Goal: Transaction & Acquisition: Purchase product/service

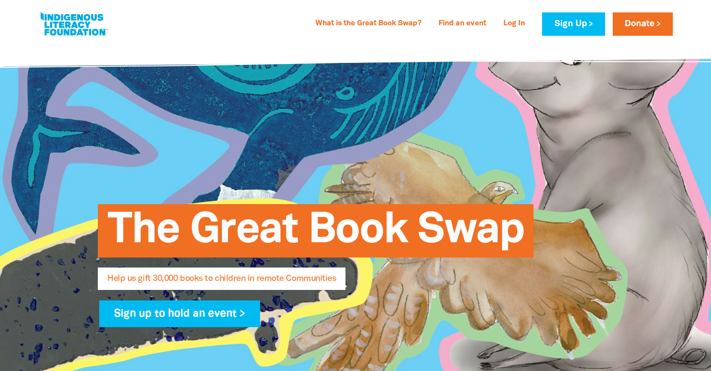
select select "AU"
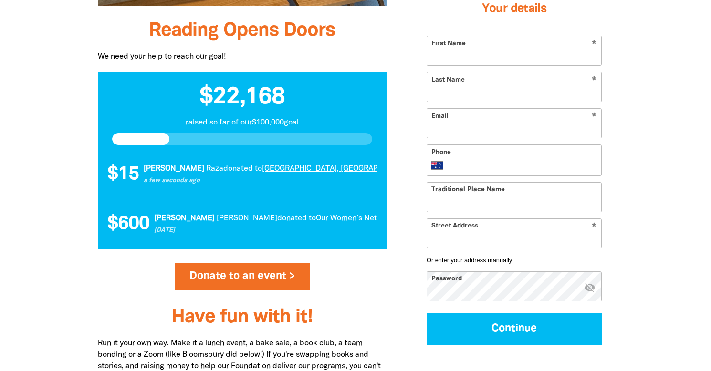
scroll to position [888, 0]
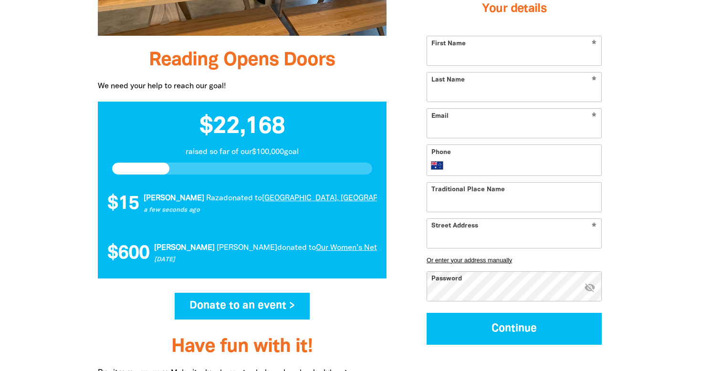
click at [214, 308] on link "Donate to an event >" at bounding box center [242, 306] width 135 height 27
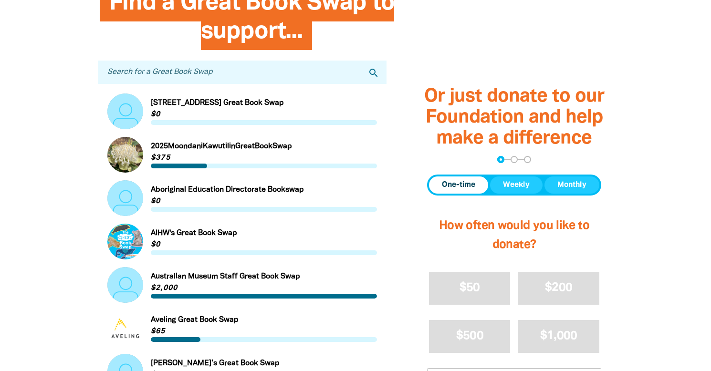
scroll to position [304, 0]
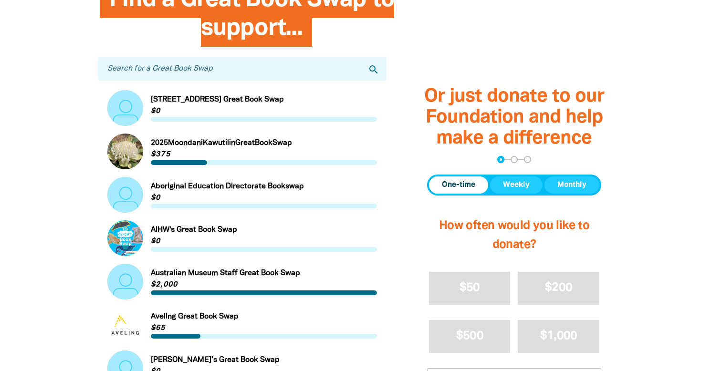
click at [133, 69] on input "Search for a Great Book Swap" at bounding box center [242, 68] width 289 height 23
click at [375, 68] on icon "search" at bounding box center [373, 69] width 11 height 11
click at [375, 72] on icon "search" at bounding box center [373, 69] width 11 height 11
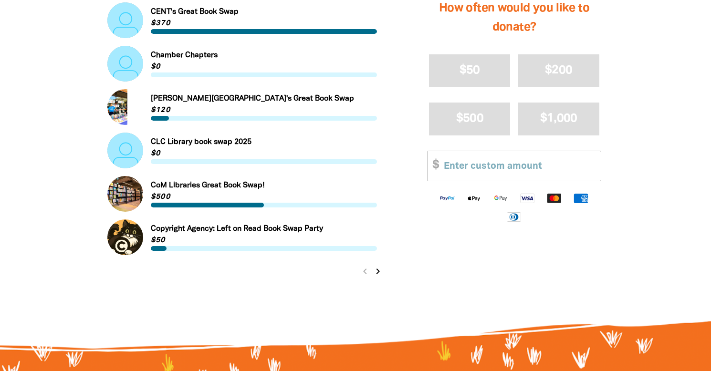
scroll to position [1044, 0]
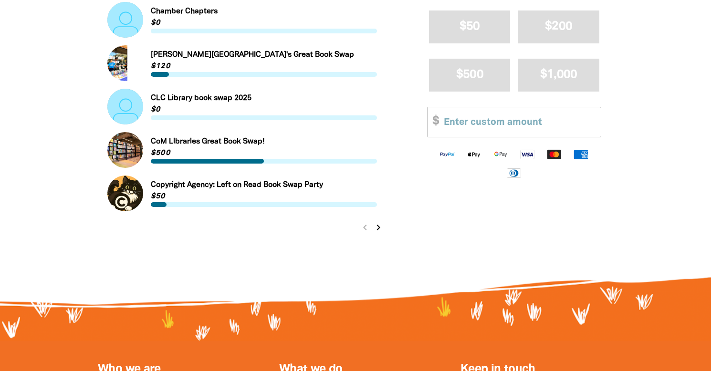
click at [378, 230] on icon "chevron_right" at bounding box center [378, 227] width 11 height 11
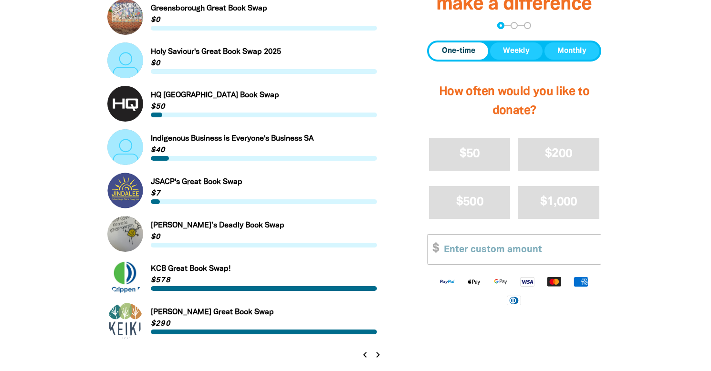
scroll to position [919, 0]
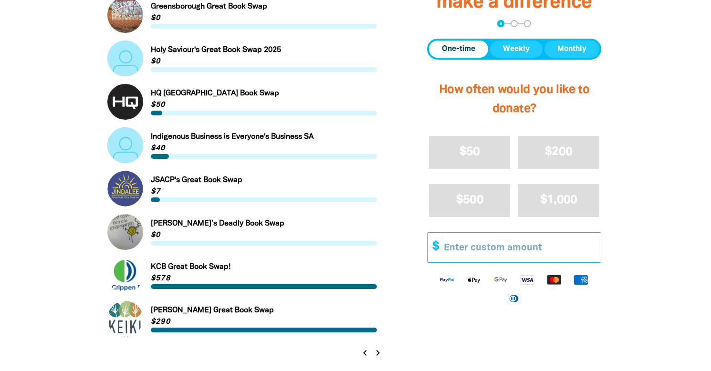
click at [458, 247] on input "Other Amount" at bounding box center [519, 247] width 164 height 29
type input "20.00"
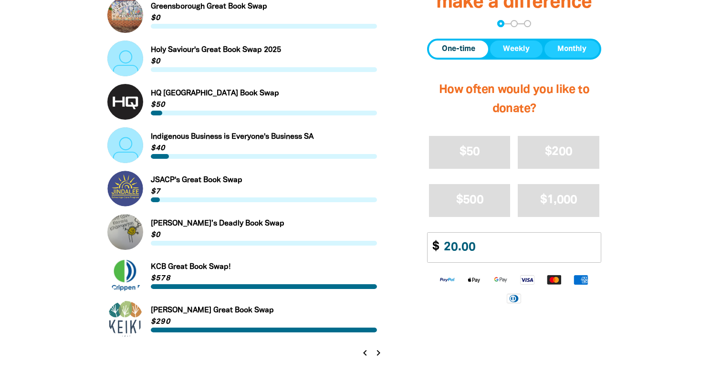
click at [381, 351] on icon "chevron_right" at bounding box center [378, 353] width 11 height 11
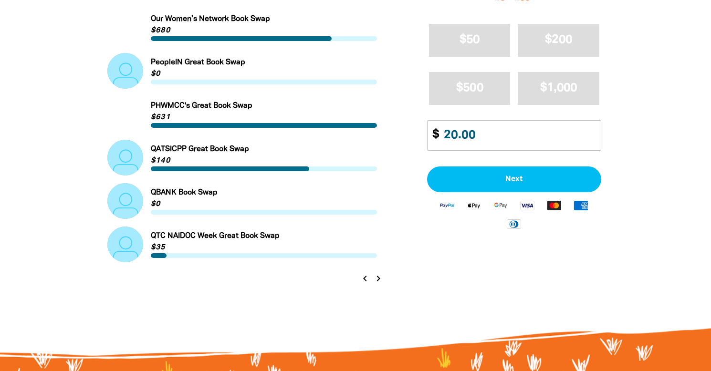
scroll to position [996, 0]
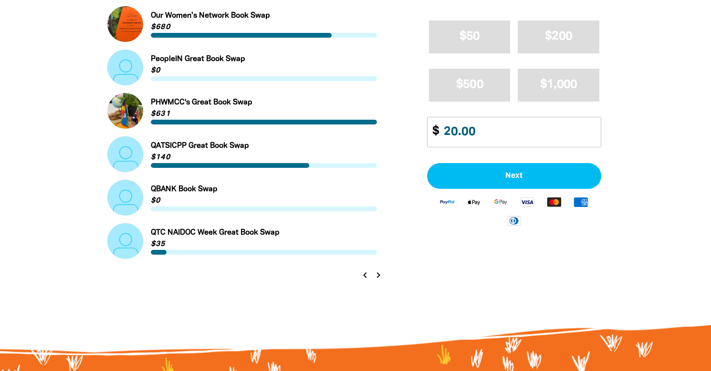
click at [380, 275] on icon "chevron_right" at bounding box center [378, 275] width 11 height 11
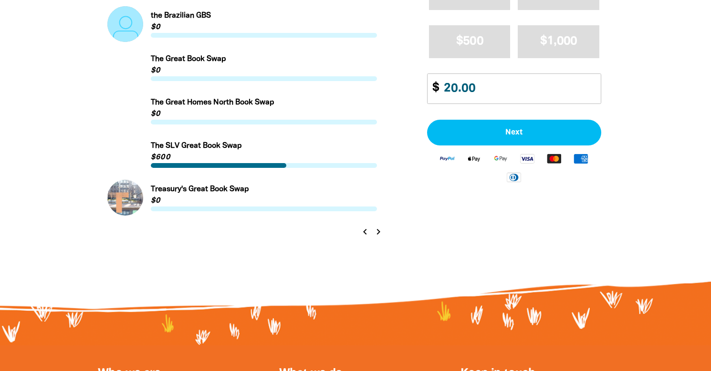
scroll to position [1066, 0]
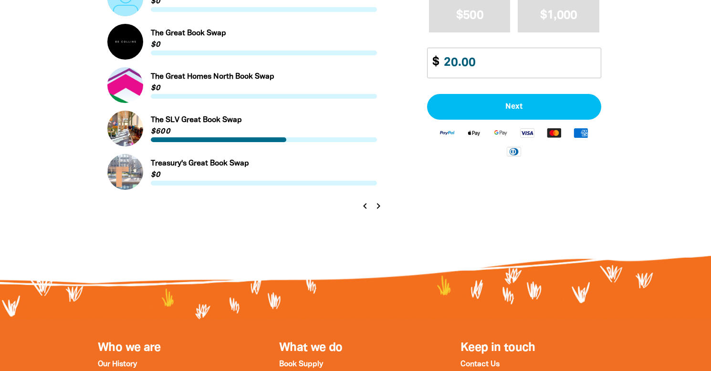
click at [380, 207] on icon "chevron_right" at bounding box center [378, 206] width 11 height 11
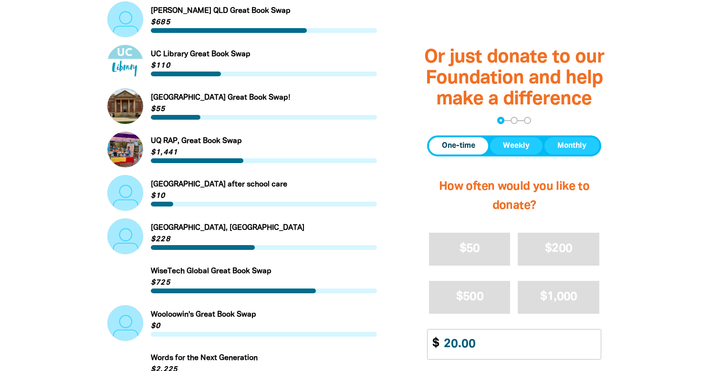
scroll to position [383, 0]
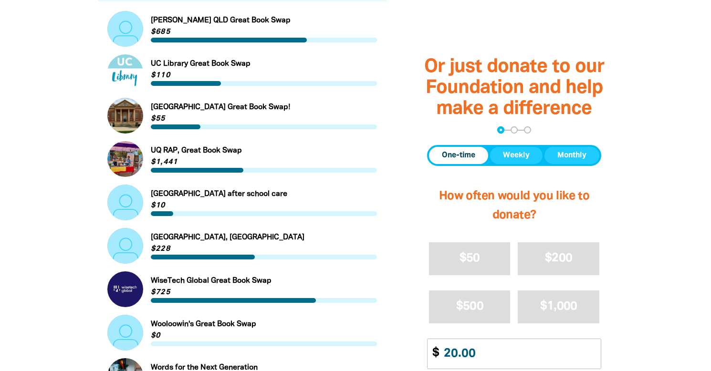
click at [198, 236] on link "Link to [GEOGRAPHIC_DATA], [GEOGRAPHIC_DATA]" at bounding box center [242, 246] width 270 height 36
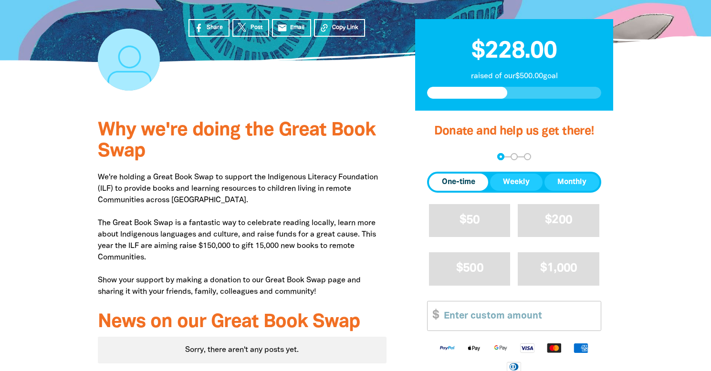
scroll to position [233, 0]
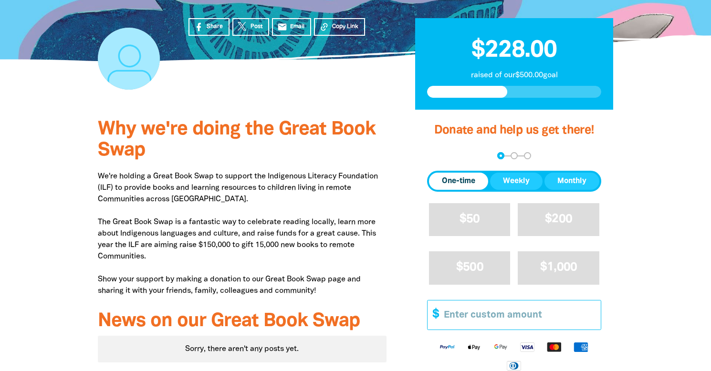
click at [453, 310] on input "Other Amount" at bounding box center [519, 315] width 164 height 29
click at [640, 321] on div "Why we're doing the Great Book Swap We're holding a Great Book Swap to support …" at bounding box center [355, 275] width 573 height 330
click at [493, 318] on input "Other Amount" at bounding box center [519, 315] width 164 height 29
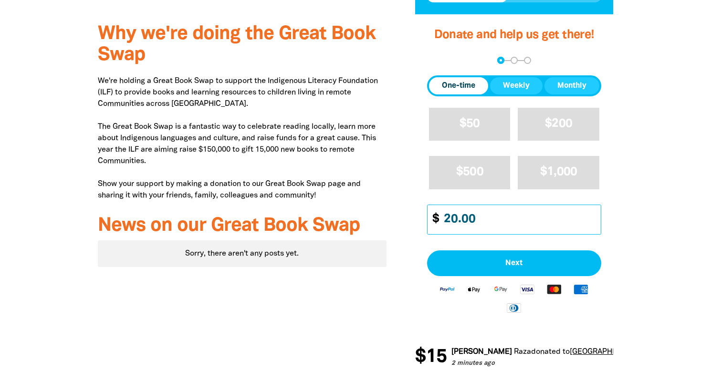
scroll to position [332, 0]
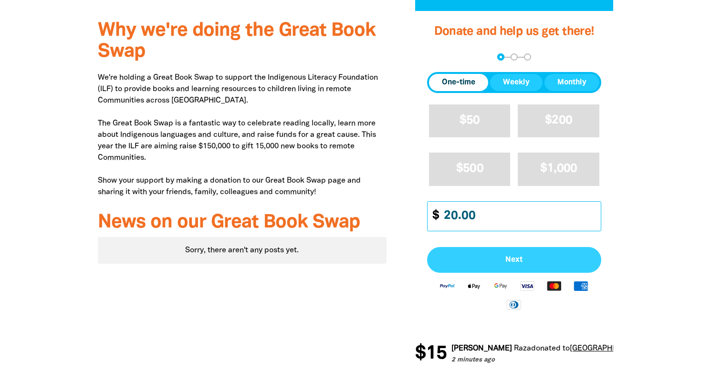
type input "20.00"
click at [494, 259] on span "Next" at bounding box center [514, 260] width 153 height 8
select select "AU"
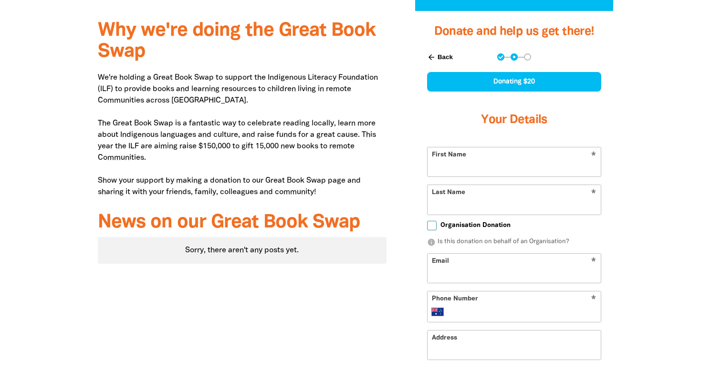
click at [472, 173] on input "First Name" at bounding box center [514, 162] width 173 height 29
type input "[PERSON_NAME]"
click at [448, 207] on input "Last Name" at bounding box center [514, 199] width 173 height 29
type input "Ridge"
click at [443, 272] on input "Email" at bounding box center [514, 268] width 173 height 29
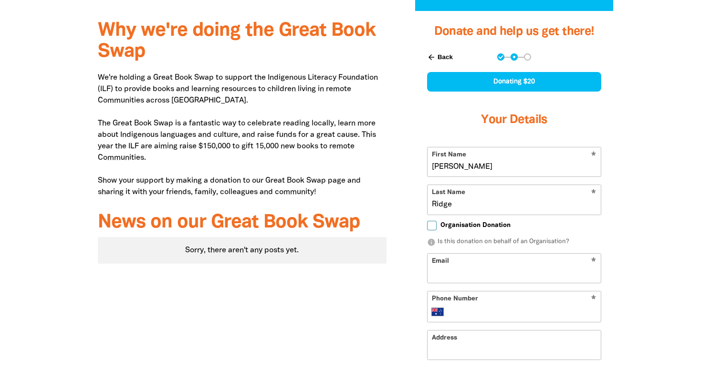
type input "[PERSON_NAME][EMAIL_ADDRESS][DOMAIN_NAME]"
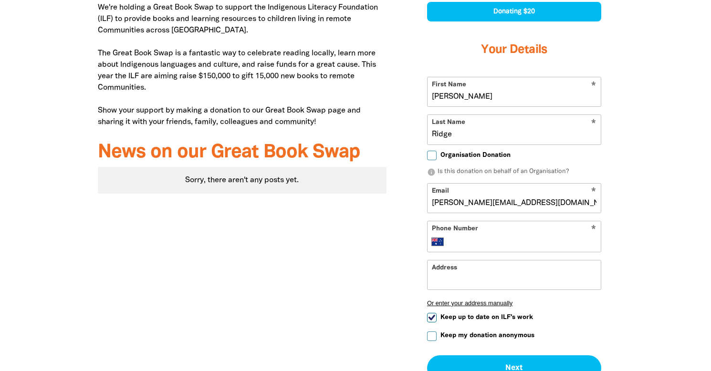
scroll to position [410, 0]
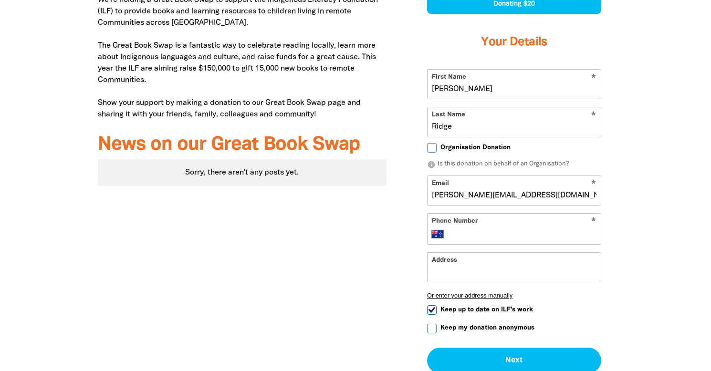
click at [467, 235] on input "Phone Number" at bounding box center [524, 234] width 146 height 11
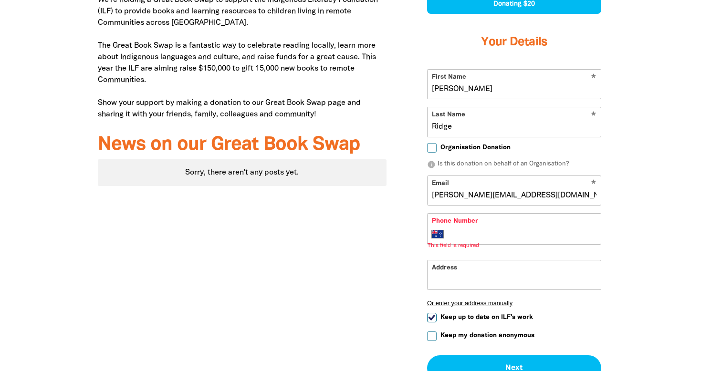
click at [427, 310] on form "* First Name [PERSON_NAME] * Last Name Ridge Organisation Donation info Is this…" at bounding box center [514, 225] width 174 height 312
click at [430, 316] on input "Keep up to date on ILF's work" at bounding box center [432, 318] width 10 height 10
checkbox input "false"
click at [431, 338] on input "Keep my donation anonymous" at bounding box center [432, 337] width 10 height 10
checkbox input "true"
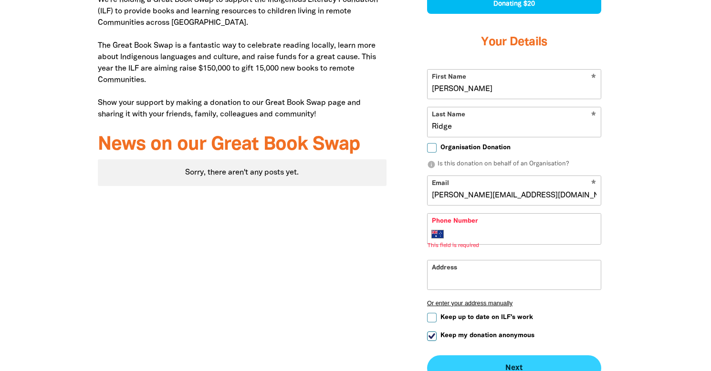
click at [468, 363] on button "Next chevron_right" at bounding box center [514, 369] width 174 height 26
click at [462, 226] on div "* Phone Number International [GEOGRAPHIC_DATA] [GEOGRAPHIC_DATA] [GEOGRAPHIC_DA…" at bounding box center [514, 229] width 174 height 32
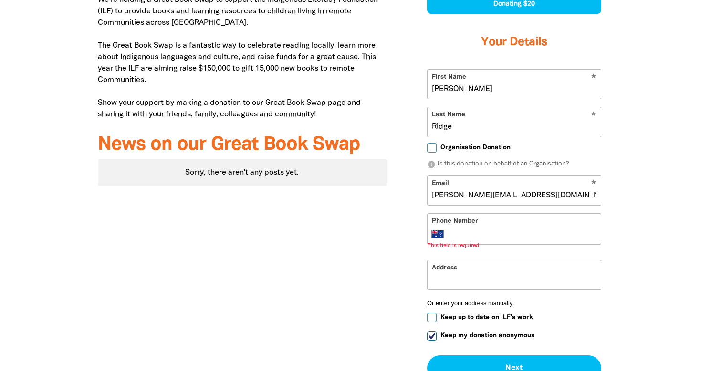
click at [455, 240] on input "Phone Number" at bounding box center [524, 234] width 146 height 11
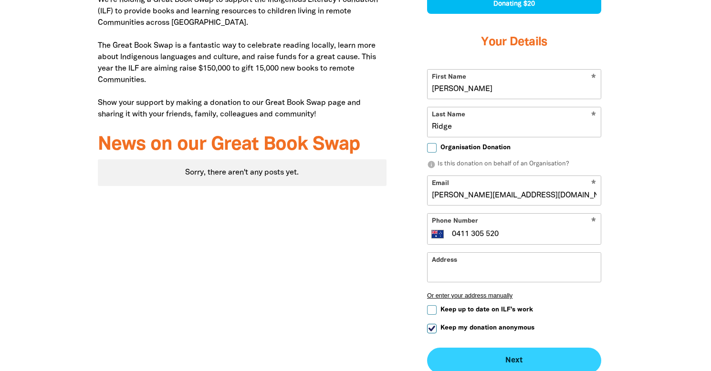
type input "0411 305 520"
click at [467, 357] on button "Next chevron_right" at bounding box center [514, 361] width 174 height 26
checkbox input "false"
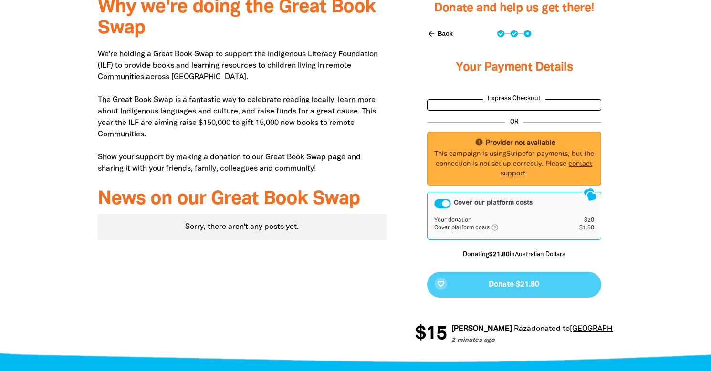
scroll to position [357, 0]
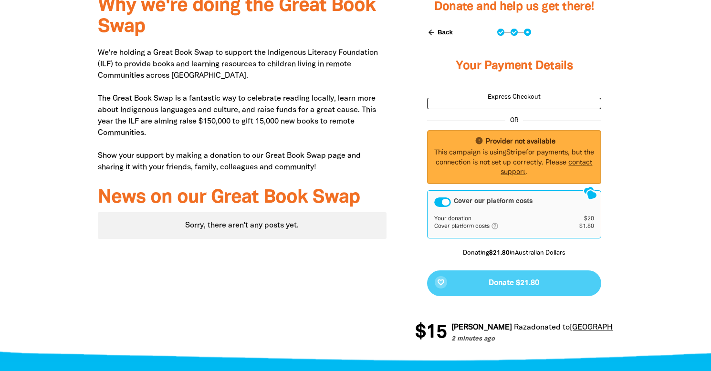
click at [490, 284] on div "favorite_border Donate $21.80" at bounding box center [514, 284] width 174 height 26
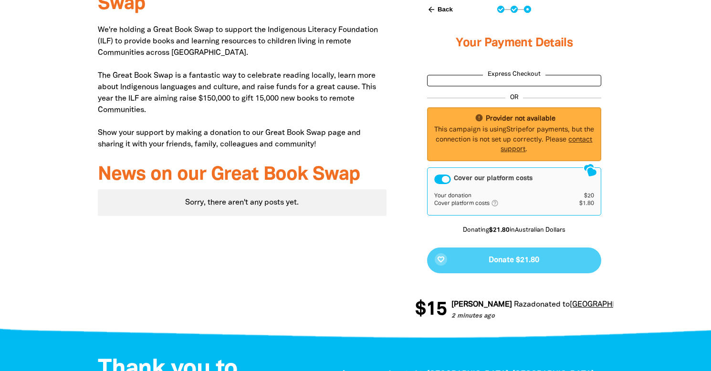
scroll to position [379, 0]
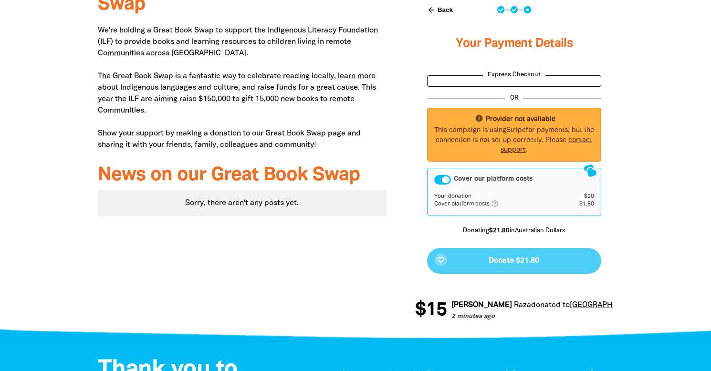
click at [485, 264] on div "favorite_border Donate $21.80" at bounding box center [514, 261] width 174 height 26
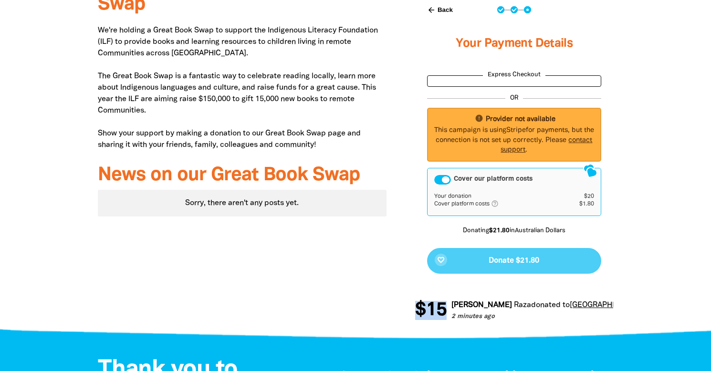
click at [485, 264] on div "favorite_border Donate $21.80" at bounding box center [514, 261] width 174 height 26
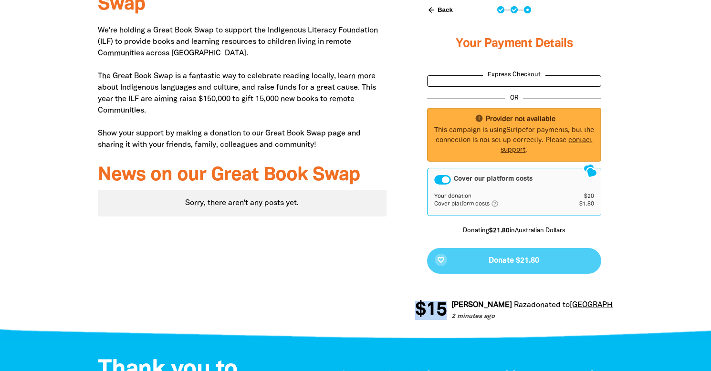
click at [485, 264] on div "favorite_border Donate $21.80" at bounding box center [514, 261] width 174 height 26
click at [484, 264] on div "favorite_border Donate $21.80" at bounding box center [514, 261] width 174 height 26
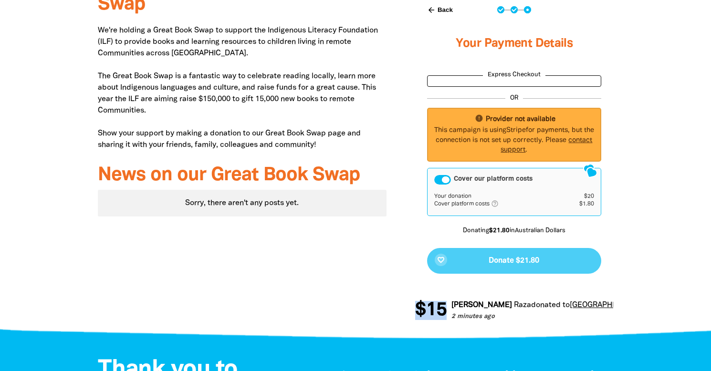
click at [484, 264] on div "favorite_border Donate $21.80" at bounding box center [514, 261] width 174 height 26
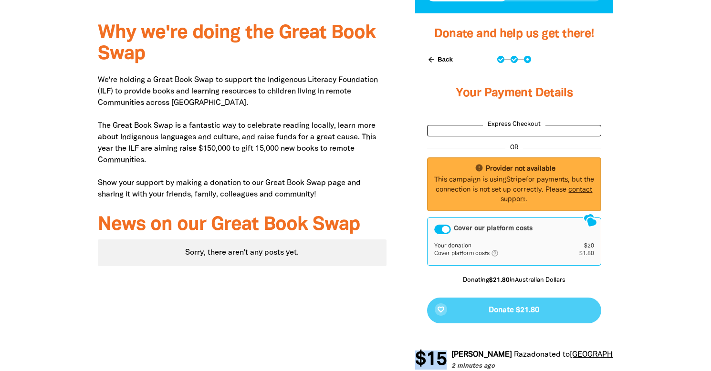
scroll to position [326, 0]
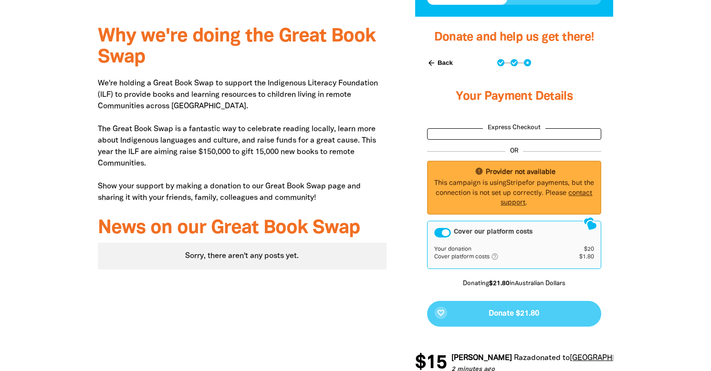
click at [508, 134] on fieldset "Express Checkout" at bounding box center [514, 132] width 174 height 16
click at [504, 139] on fieldset "Express Checkout" at bounding box center [514, 132] width 174 height 16
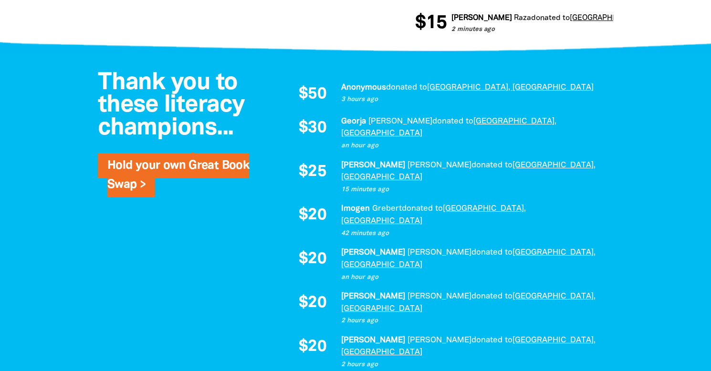
scroll to position [671, 0]
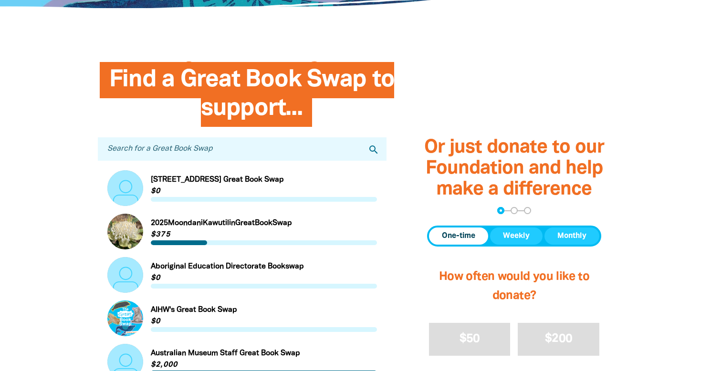
scroll to position [249, 0]
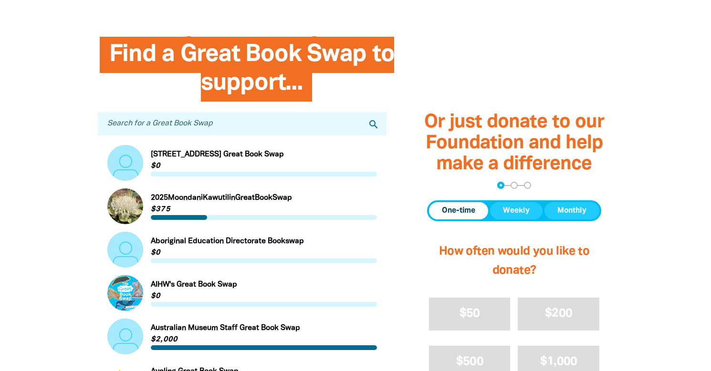
click at [176, 124] on input "Search for a Great Book Swap" at bounding box center [242, 123] width 289 height 23
paste input "Waranara"
type input "Waranara"
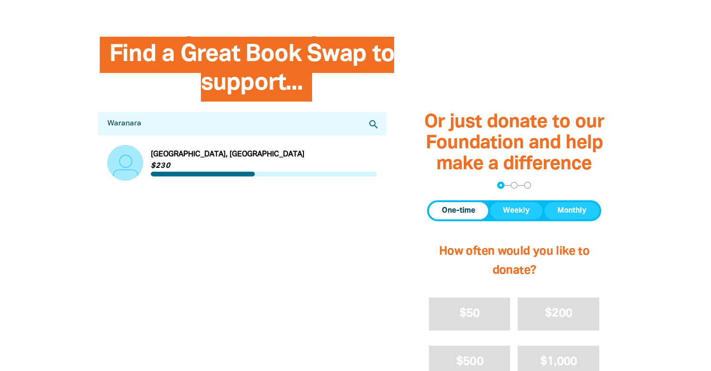
click at [197, 153] on link "Link to [GEOGRAPHIC_DATA], [GEOGRAPHIC_DATA]" at bounding box center [242, 163] width 270 height 36
